Goal: Information Seeking & Learning: Learn about a topic

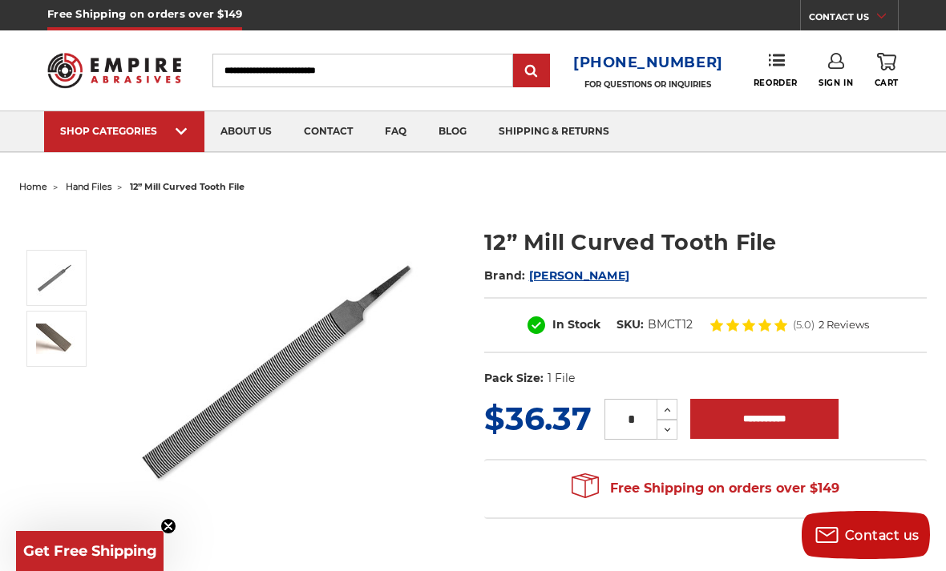
click at [131, 67] on img at bounding box center [114, 70] width 134 height 52
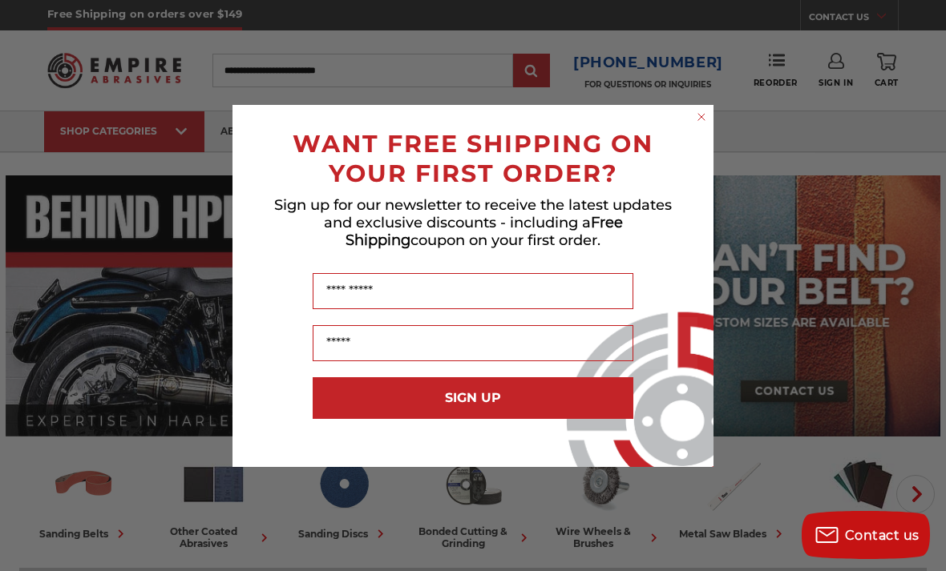
click at [717, 123] on div "Close dialog WANT FREE SHIPPING ON YOUR FIRST ORDER? Sign up for our newsletter…" at bounding box center [472, 286] width 513 height 362
click at [708, 109] on icon "Close dialog" at bounding box center [701, 117] width 16 height 16
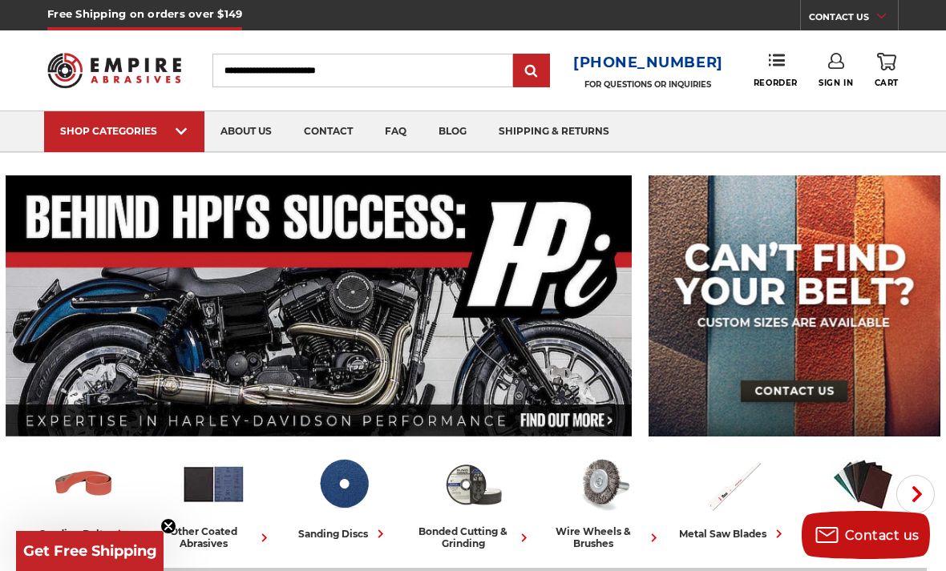
click at [109, 151] on span "hand files" at bounding box center [143, 151] width 140 height 0
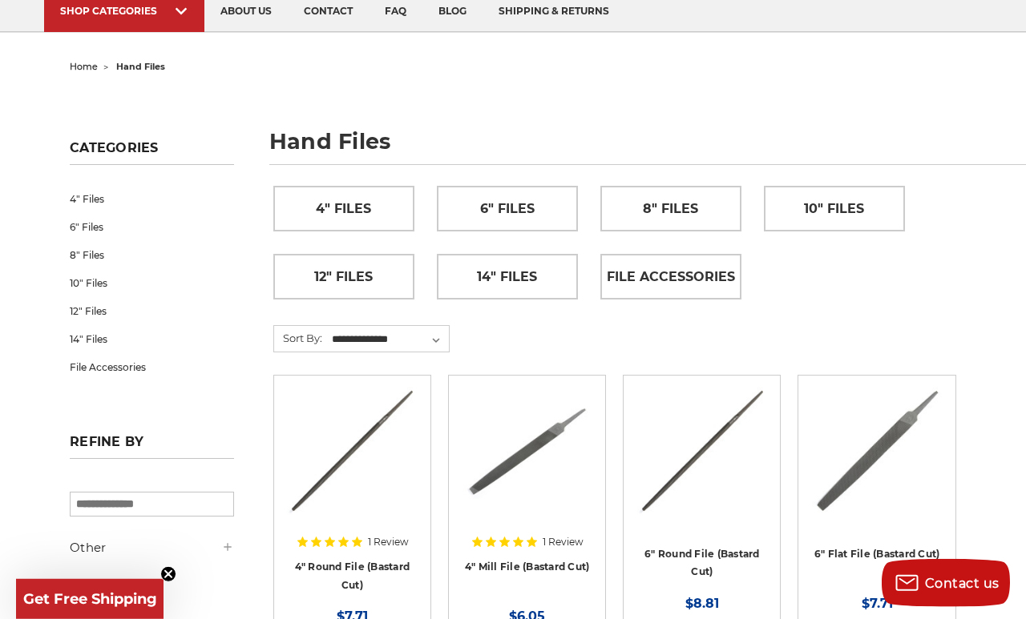
scroll to position [121, 0]
click at [837, 211] on span "10" Files" at bounding box center [834, 208] width 60 height 27
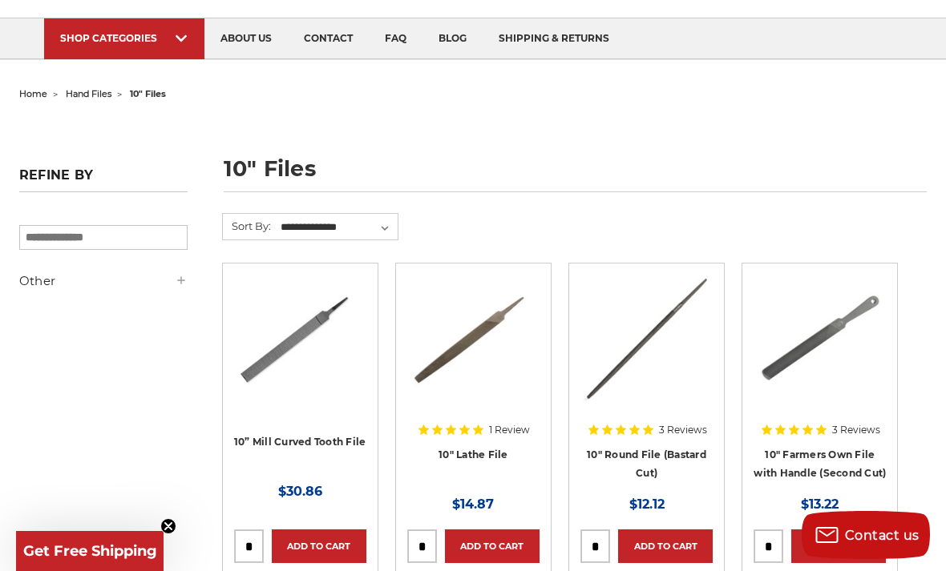
scroll to position [92, 0]
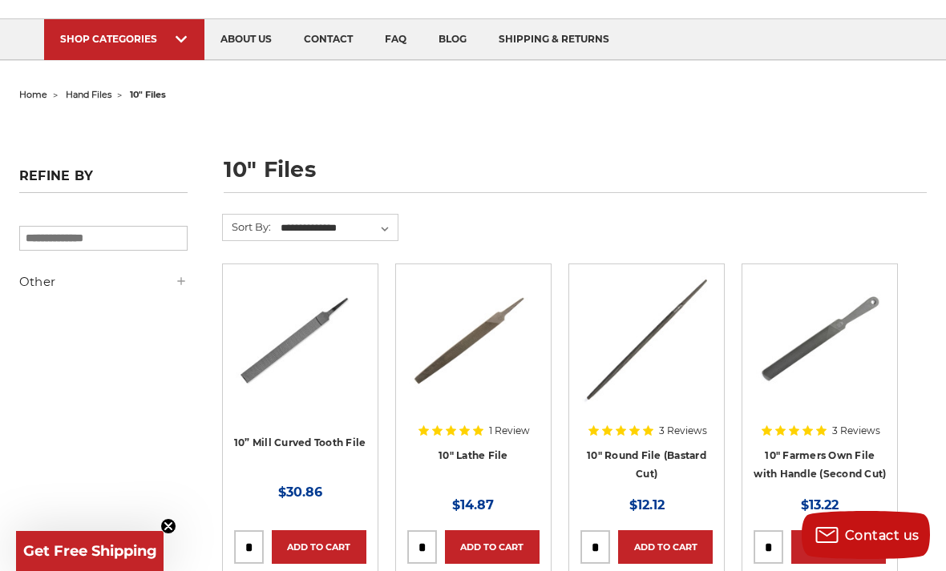
click at [317, 401] on img at bounding box center [300, 340] width 128 height 128
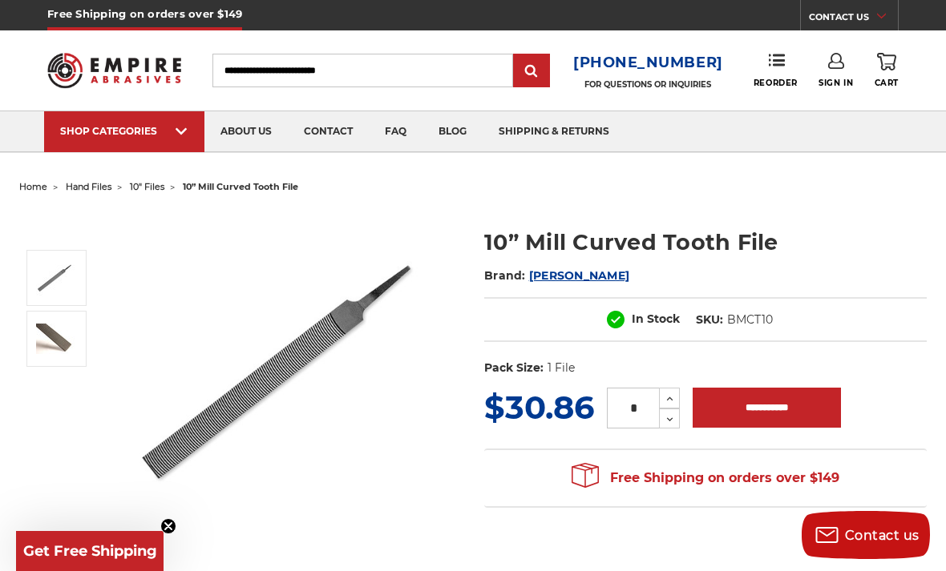
click at [555, 270] on span "[PERSON_NAME]" at bounding box center [579, 275] width 100 height 14
click at [558, 276] on span "[PERSON_NAME]" at bounding box center [579, 275] width 100 height 14
